Goal: Check status: Check status

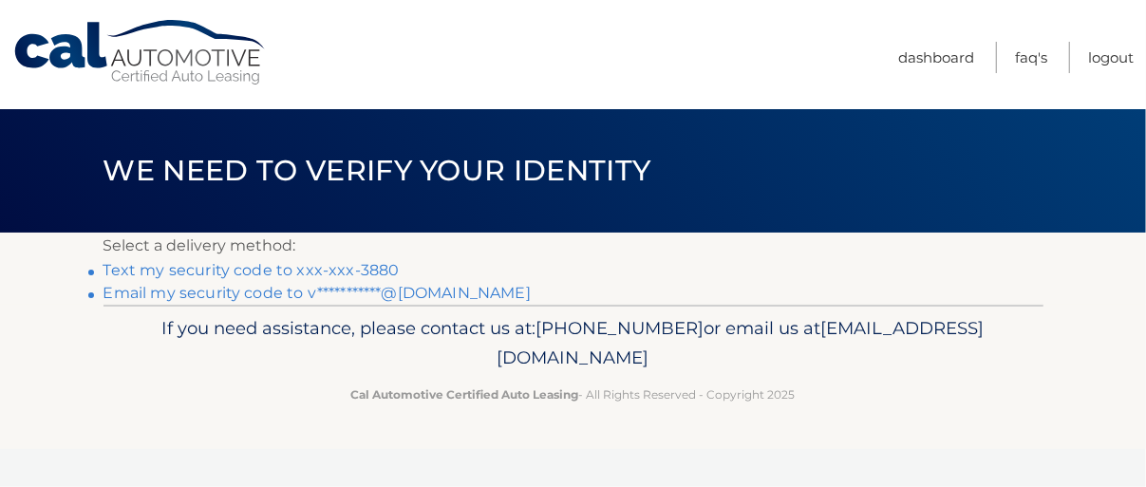
click at [294, 265] on link "Text my security code to xxx-xxx-3880" at bounding box center [252, 270] width 296 height 18
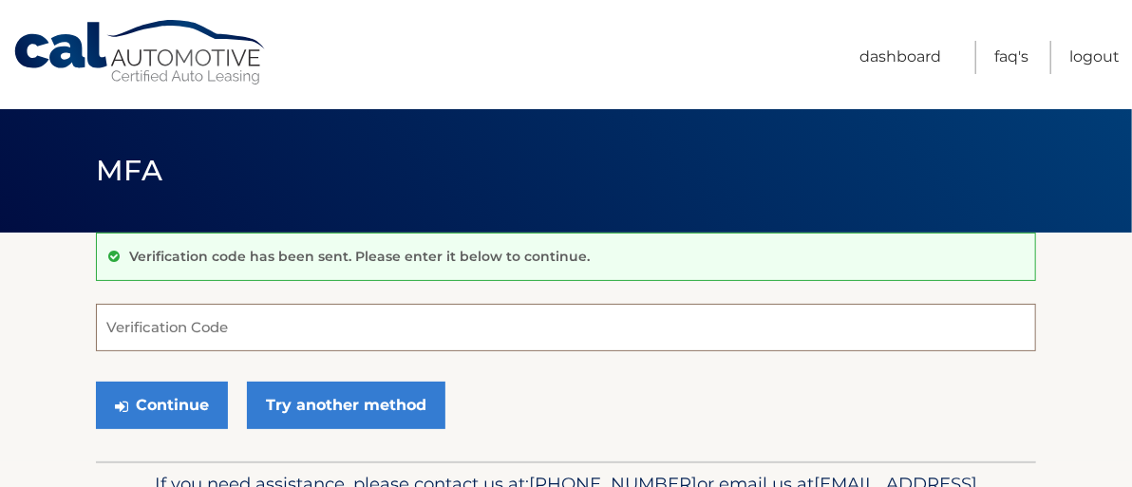
click at [427, 332] on input "Verification Code" at bounding box center [566, 327] width 940 height 47
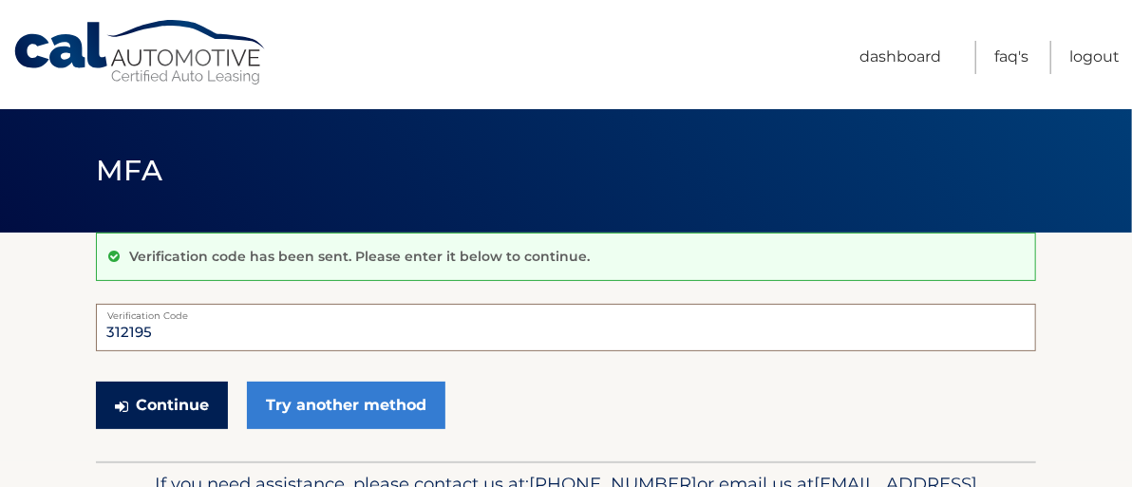
type input "312195"
click at [165, 396] on button "Continue" at bounding box center [162, 405] width 132 height 47
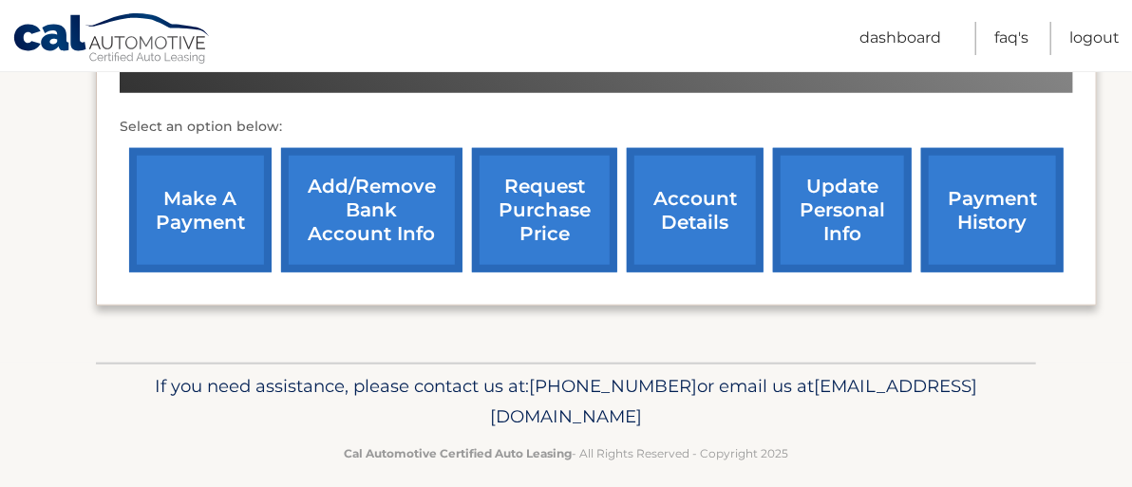
scroll to position [645, 0]
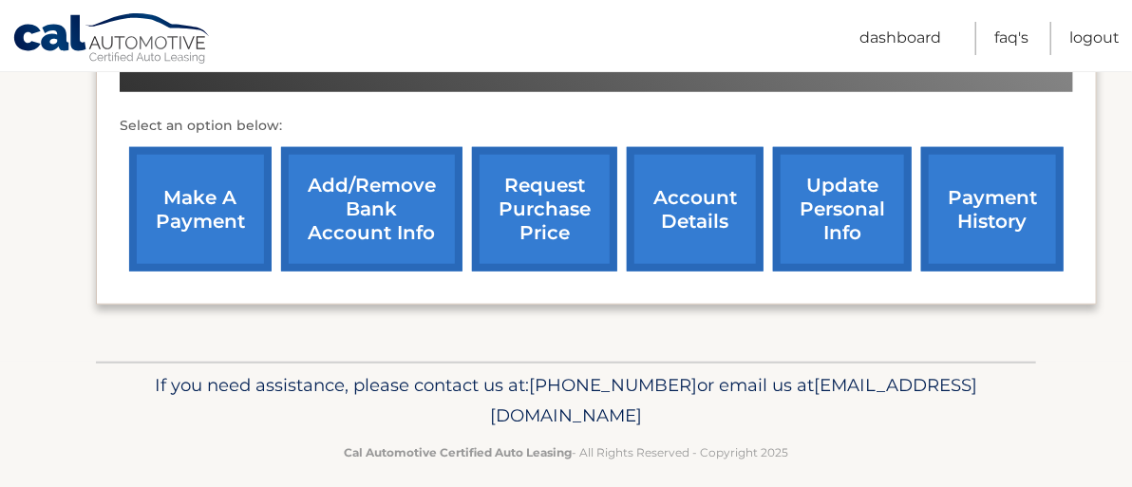
click at [676, 224] on link "account details" at bounding box center [695, 209] width 137 height 124
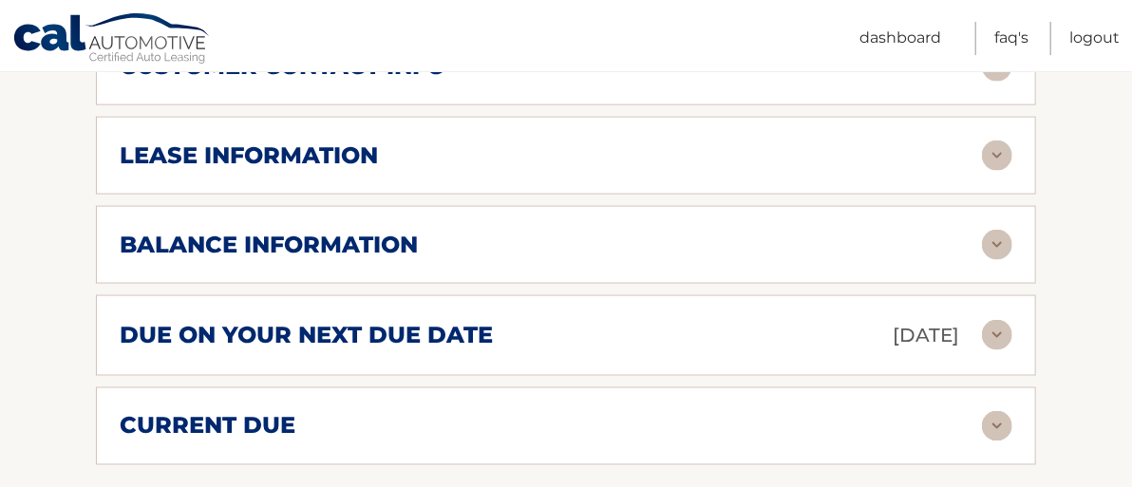
scroll to position [1052, 0]
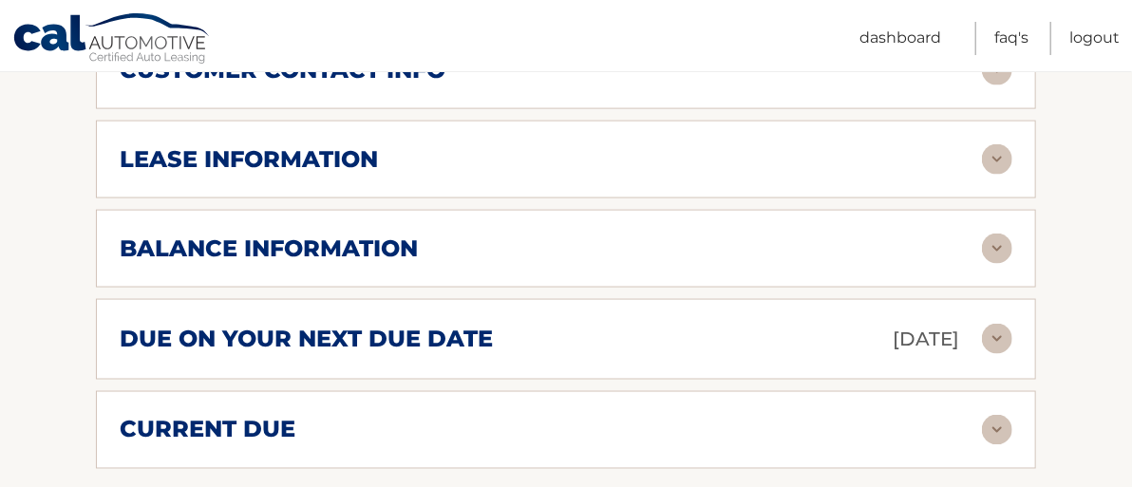
click at [611, 239] on div "balance information" at bounding box center [551, 249] width 862 height 28
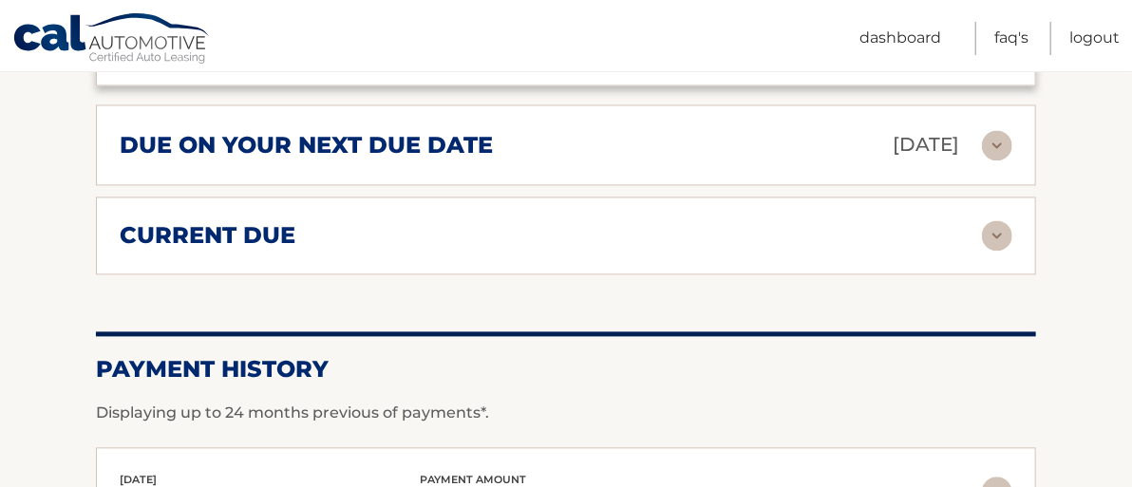
scroll to position [1476, 0]
click at [611, 239] on div "current due" at bounding box center [551, 235] width 862 height 28
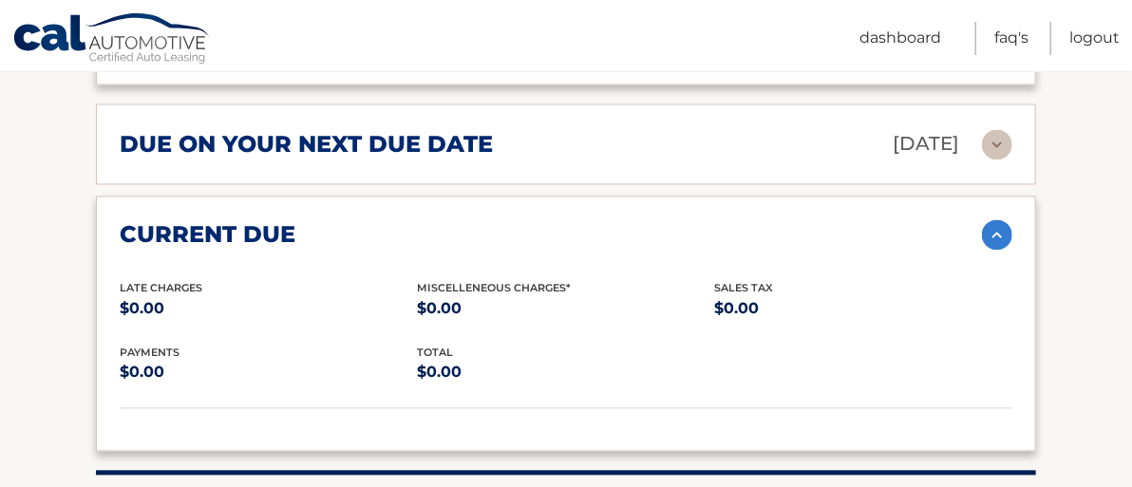
click at [611, 239] on div "current due" at bounding box center [551, 235] width 862 height 28
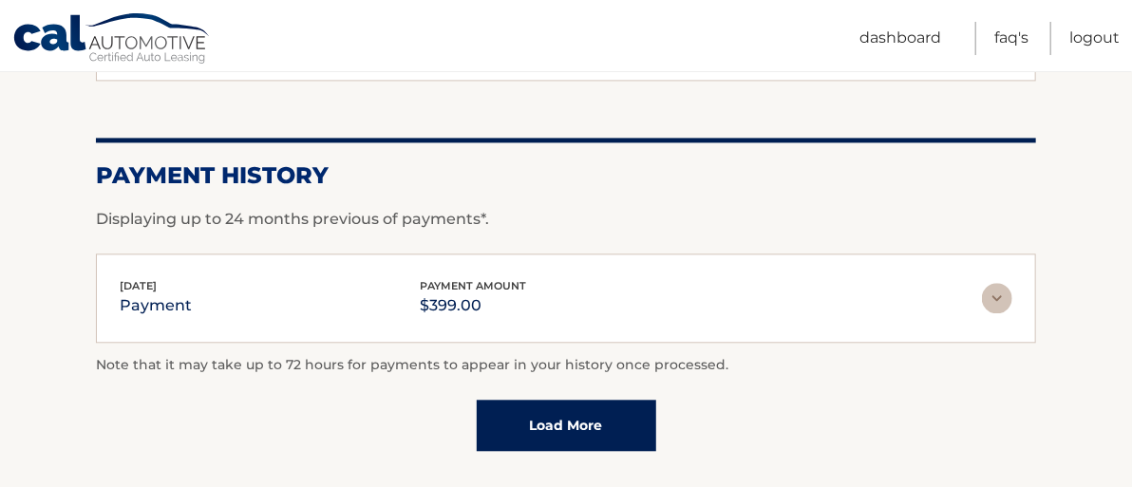
scroll to position [1670, 0]
click at [615, 284] on div "[DATE] payment payment amount $399.00" at bounding box center [551, 297] width 862 height 43
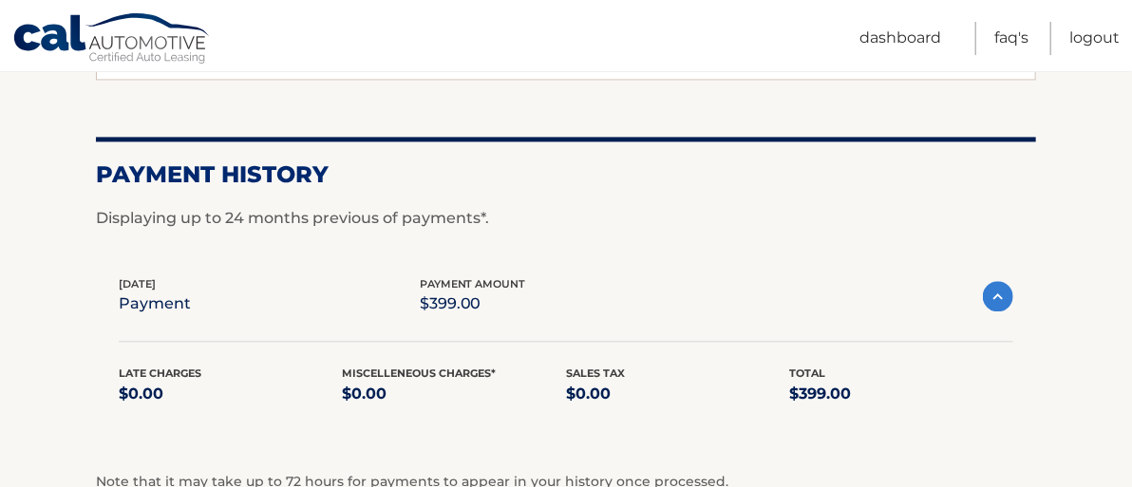
click at [993, 288] on img at bounding box center [998, 296] width 30 height 30
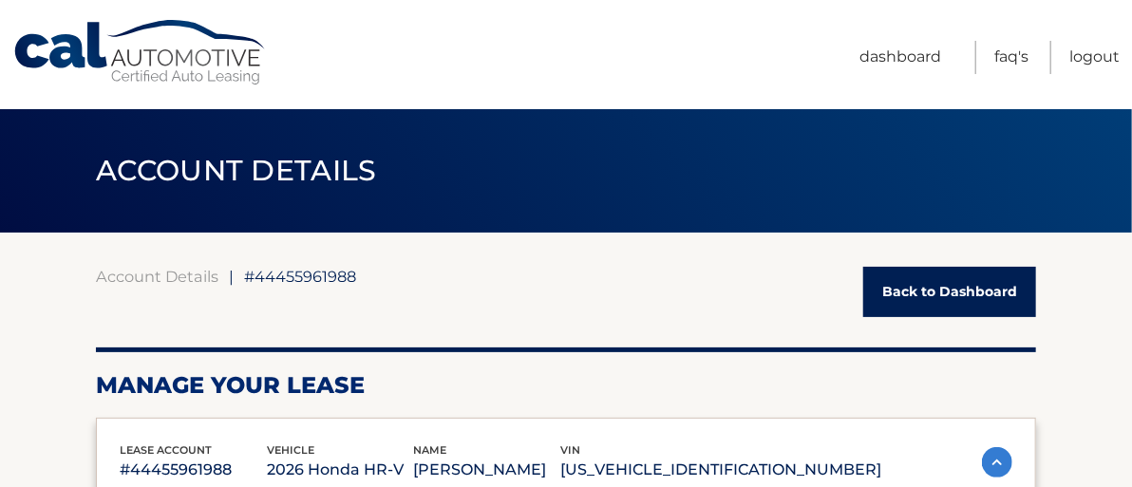
scroll to position [0, 0]
click at [1085, 58] on link "Logout" at bounding box center [1094, 57] width 50 height 33
